Goal: Task Accomplishment & Management: Use online tool/utility

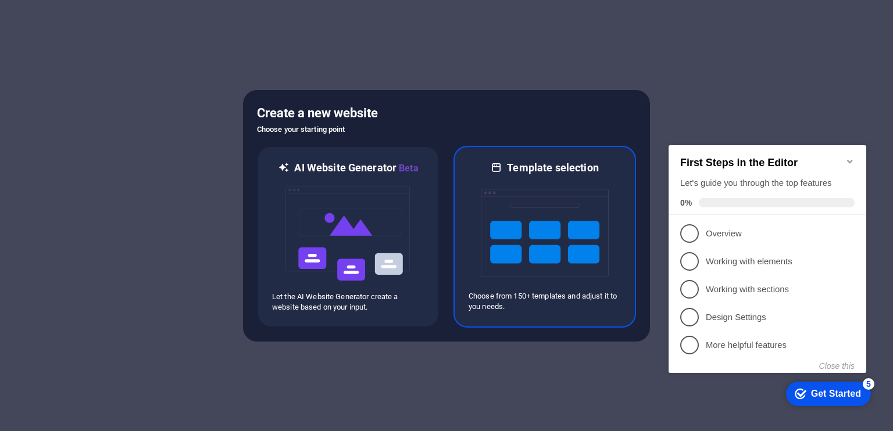
click at [549, 248] on img at bounding box center [545, 233] width 128 height 116
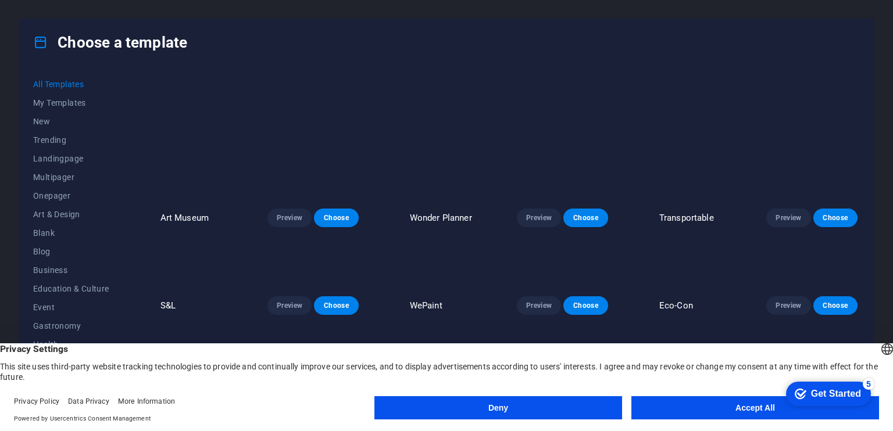
scroll to position [329, 0]
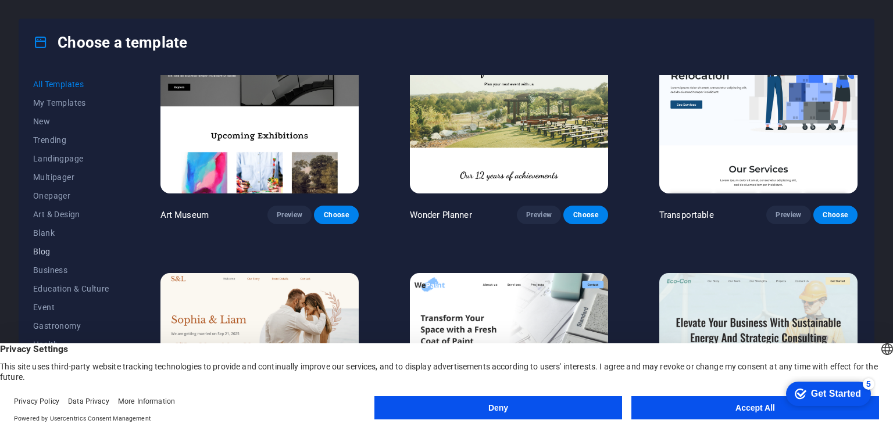
click at [46, 255] on span "Blog" at bounding box center [71, 251] width 76 height 9
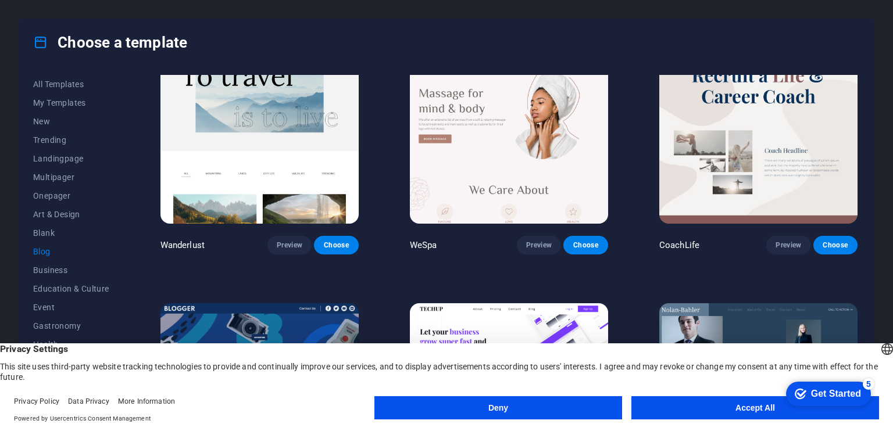
scroll to position [833, 0]
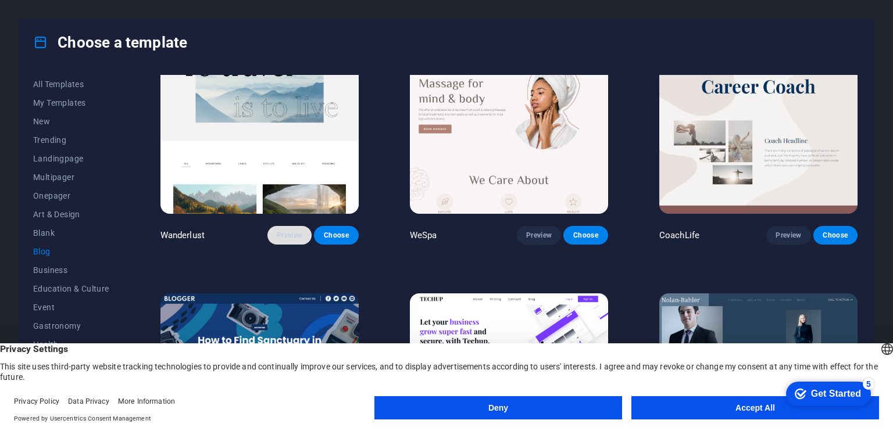
click at [293, 231] on span "Preview" at bounding box center [290, 235] width 26 height 9
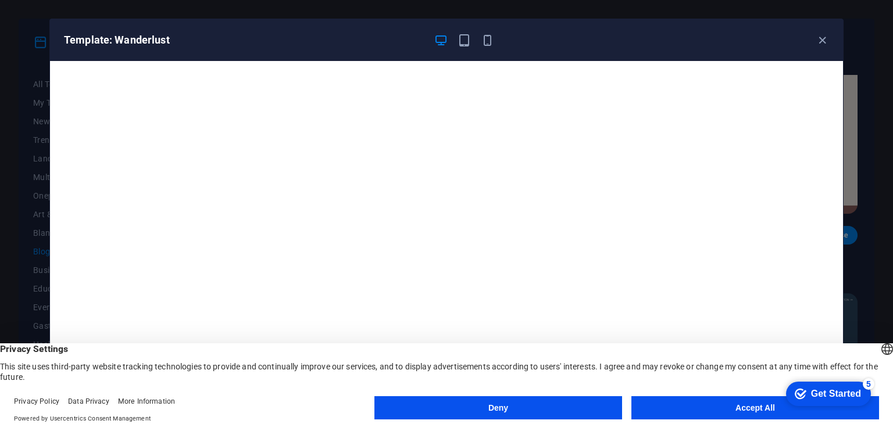
click at [814, 33] on div "Template: Wanderlust" at bounding box center [439, 40] width 751 height 14
click at [826, 42] on icon "button" at bounding box center [822, 40] width 13 height 13
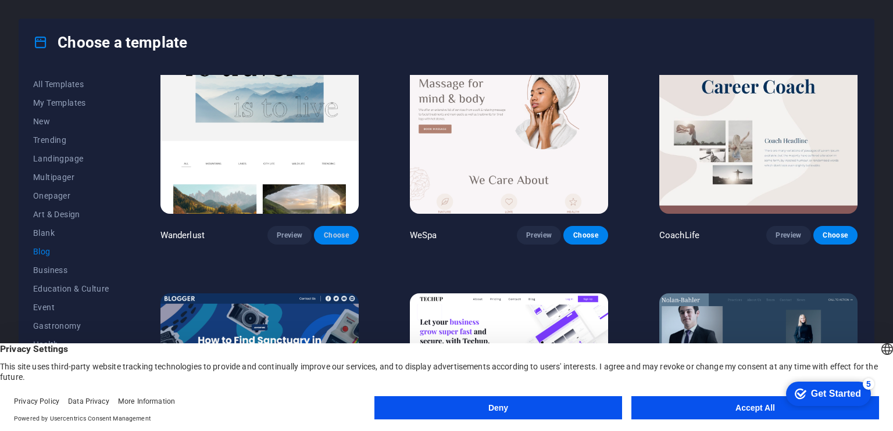
click at [339, 236] on button "Choose" at bounding box center [336, 235] width 44 height 19
